Goal: Information Seeking & Learning: Find specific fact

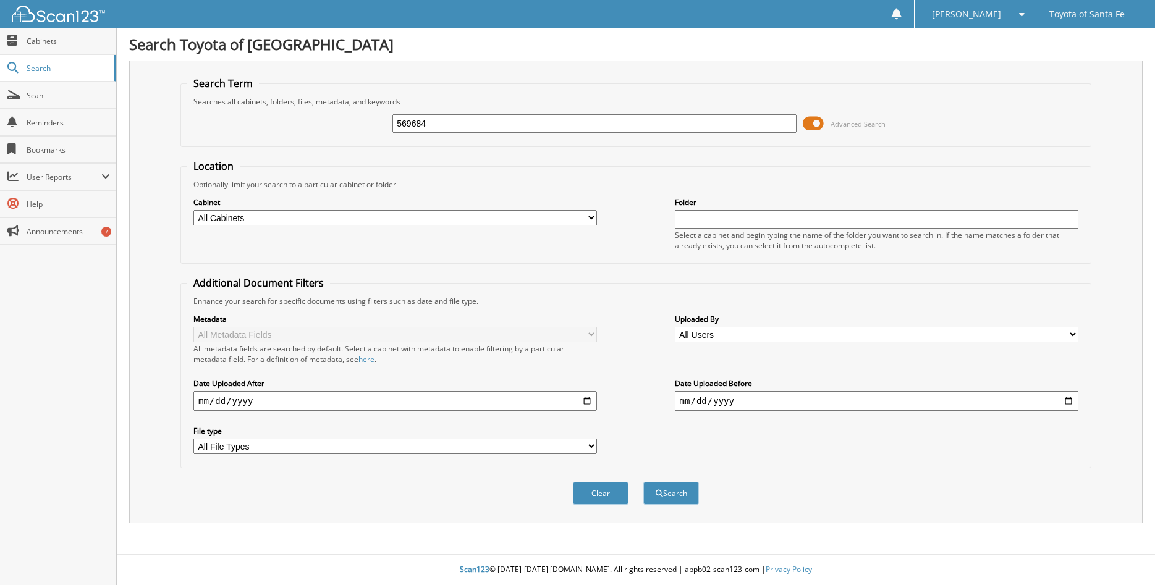
type input "569684"
click at [643, 482] on button "Search" at bounding box center [671, 493] width 56 height 23
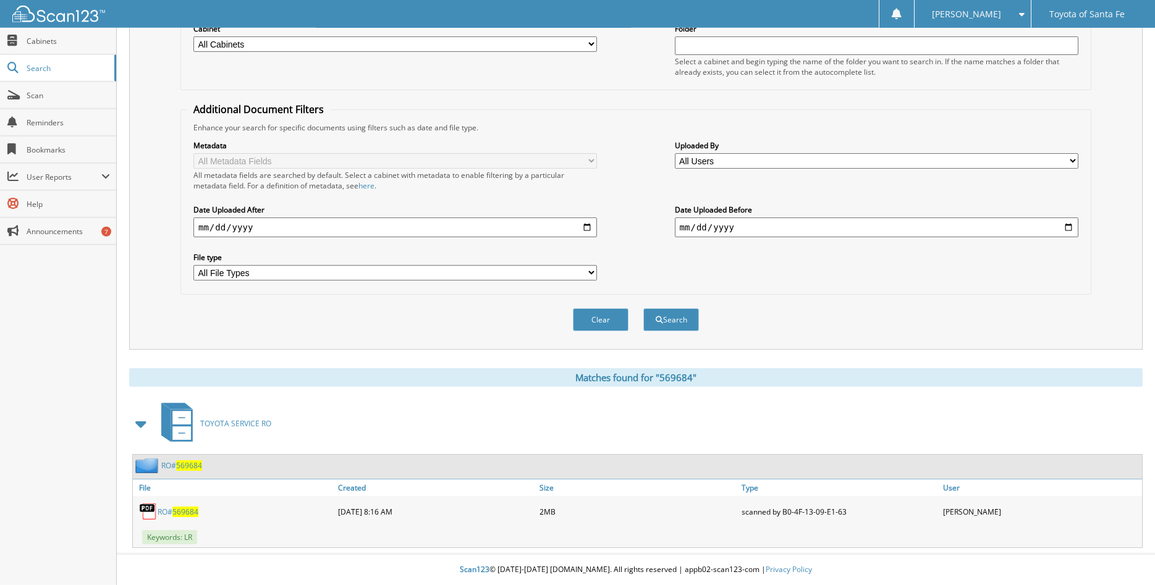
scroll to position [194, 0]
click at [187, 512] on span "569684" at bounding box center [185, 512] width 26 height 11
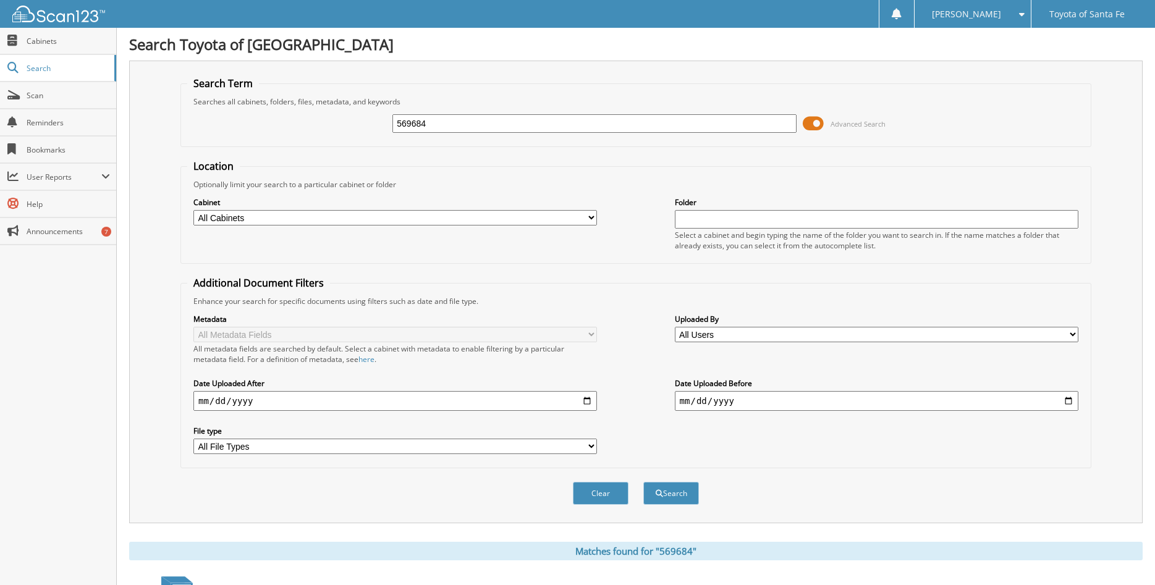
drag, startPoint x: 434, startPoint y: 132, endPoint x: 339, endPoint y: 130, distance: 95.2
click at [392, 130] on input "569684" at bounding box center [594, 123] width 404 height 19
type input "562944"
click at [643, 482] on button "Search" at bounding box center [671, 493] width 56 height 23
drag, startPoint x: 446, startPoint y: 134, endPoint x: 359, endPoint y: 129, distance: 87.3
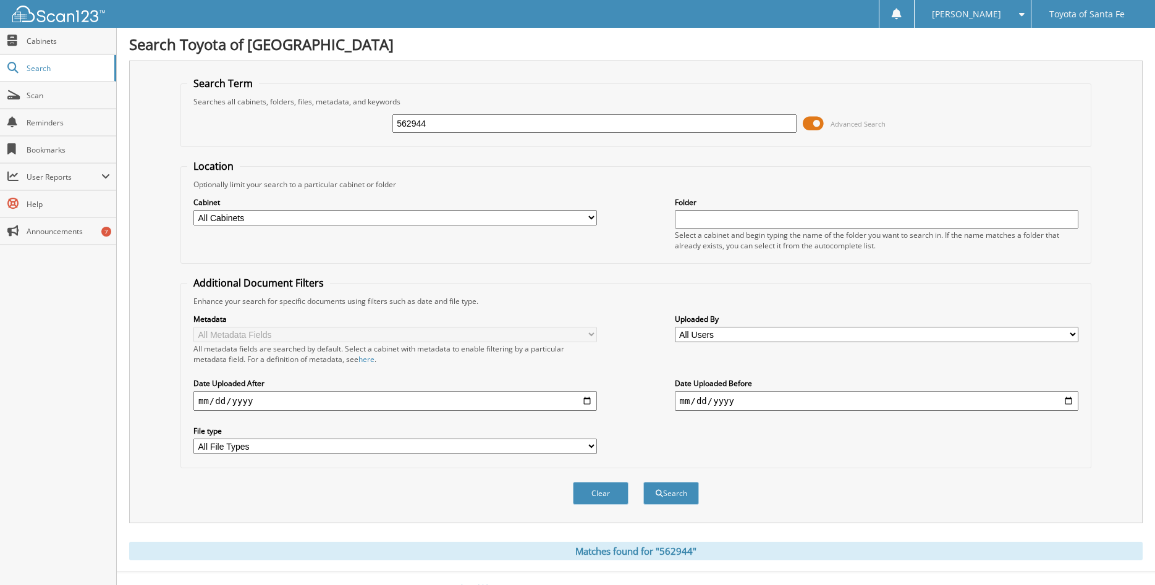
click at [392, 129] on input "562944" at bounding box center [594, 123] width 404 height 19
type input "562944"
click at [643, 482] on button "Search" at bounding box center [671, 493] width 56 height 23
